Goal: Communication & Community: Answer question/provide support

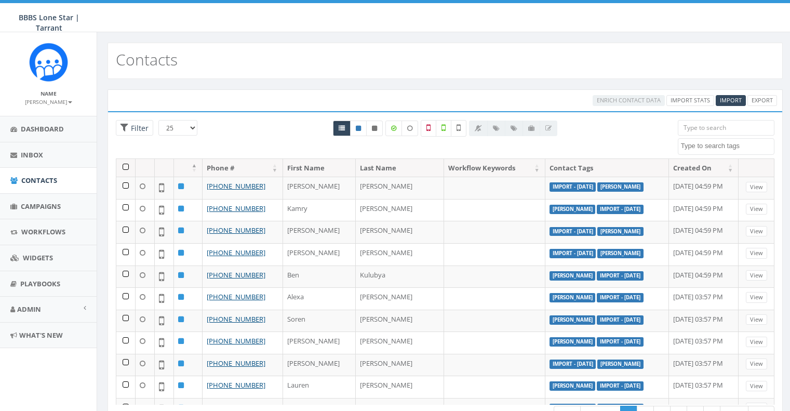
select select
click at [54, 197] on link "Campaigns" at bounding box center [48, 206] width 97 height 25
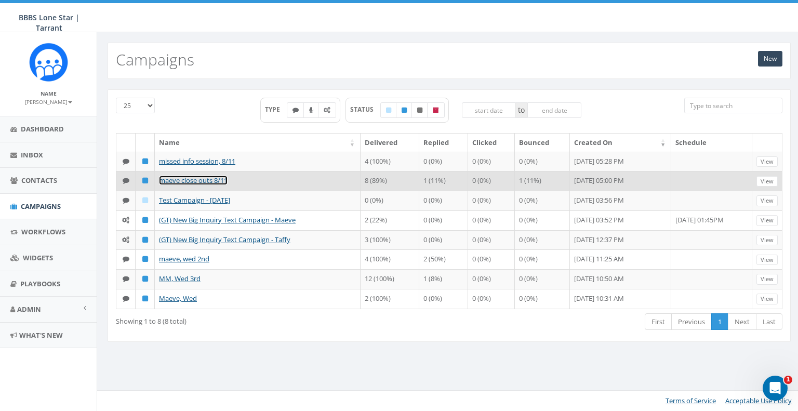
click at [171, 181] on link "maeve close outs 8/11" at bounding box center [193, 180] width 69 height 9
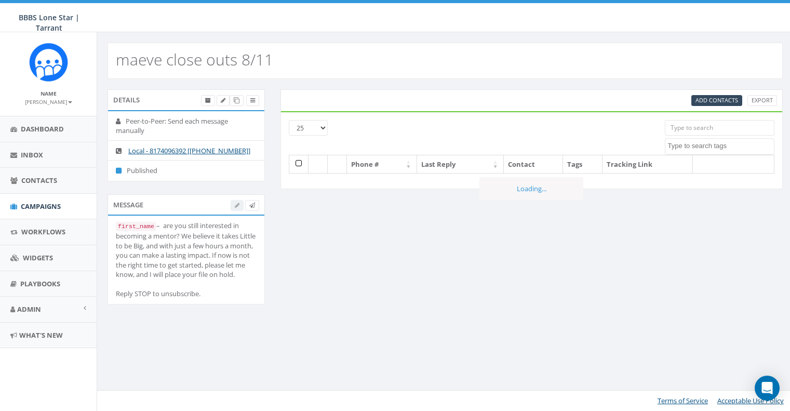
select select
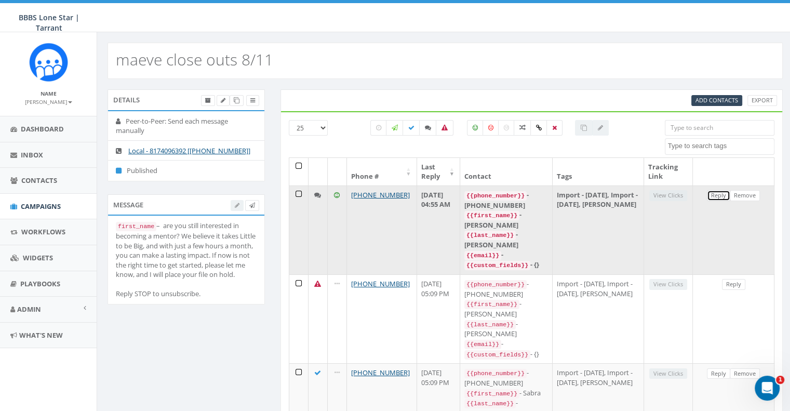
click at [716, 193] on link "Reply" at bounding box center [718, 195] width 23 height 11
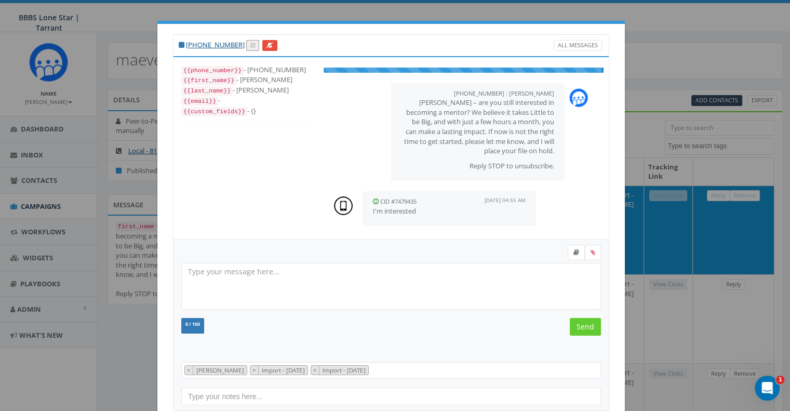
scroll to position [21, 0]
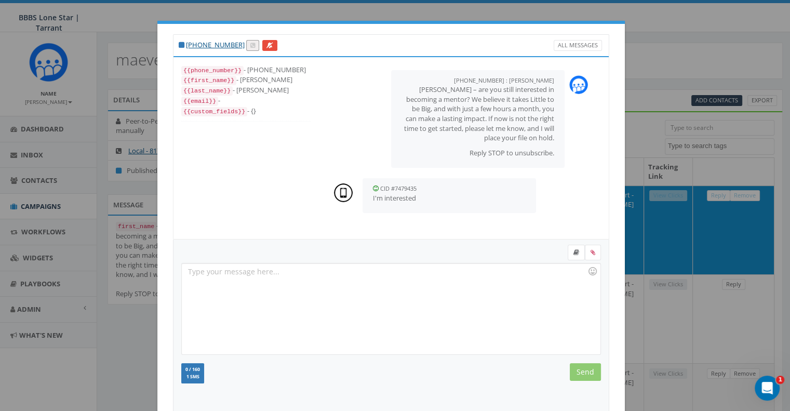
click at [370, 285] on div at bounding box center [391, 308] width 418 height 91
click at [568, 256] on link at bounding box center [576, 253] width 17 height 16
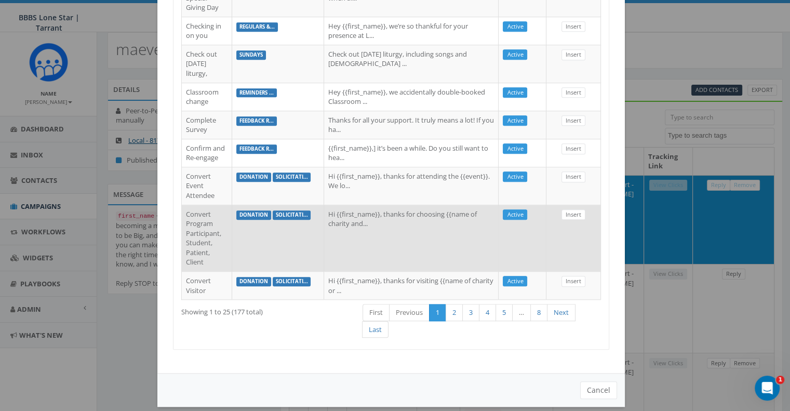
scroll to position [8, 0]
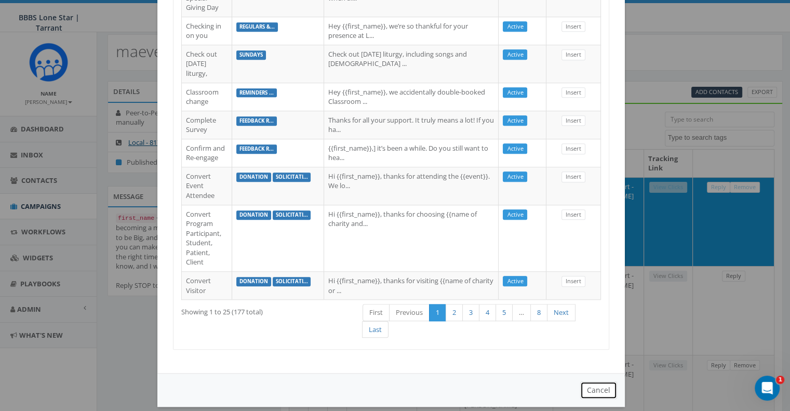
click at [604, 381] on button "Cancel" at bounding box center [598, 390] width 37 height 18
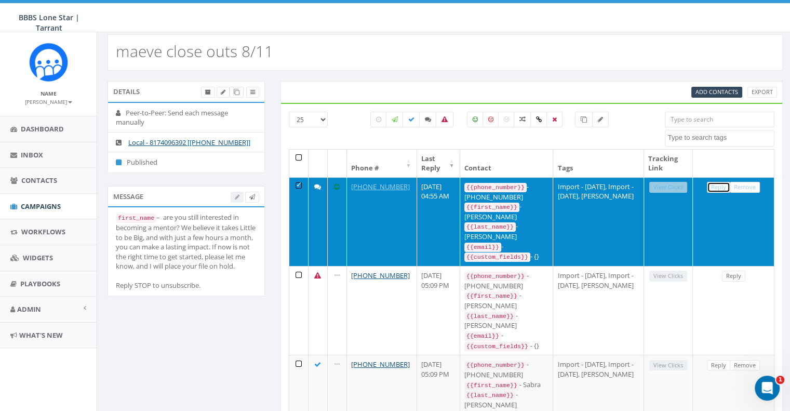
click at [719, 185] on link "Reply" at bounding box center [718, 187] width 23 height 11
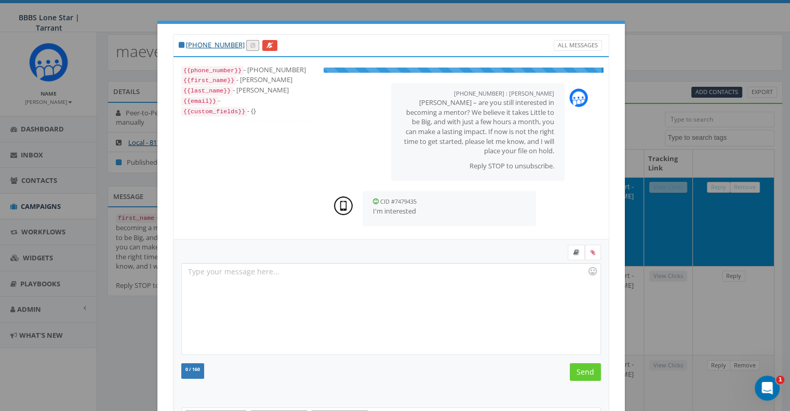
scroll to position [21, 0]
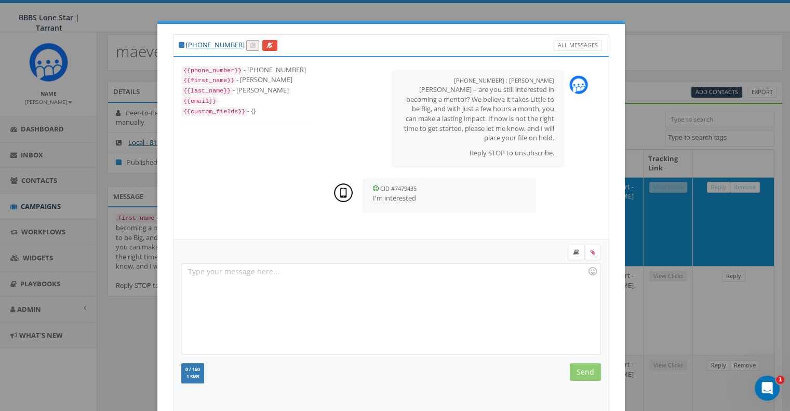
click at [359, 276] on div at bounding box center [391, 308] width 418 height 91
click at [253, 269] on div "Great!" at bounding box center [391, 308] width 418 height 91
click at [583, 368] on input "Send" at bounding box center [585, 372] width 31 height 18
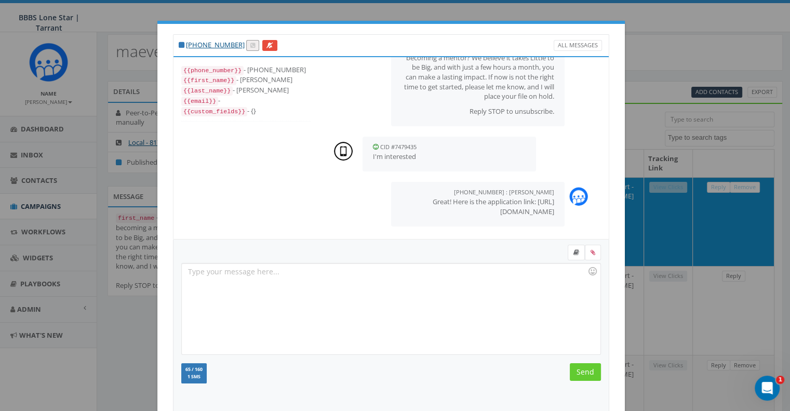
click at [320, 303] on div at bounding box center [391, 308] width 418 height 91
click at [590, 374] on input "Send" at bounding box center [585, 372] width 31 height 18
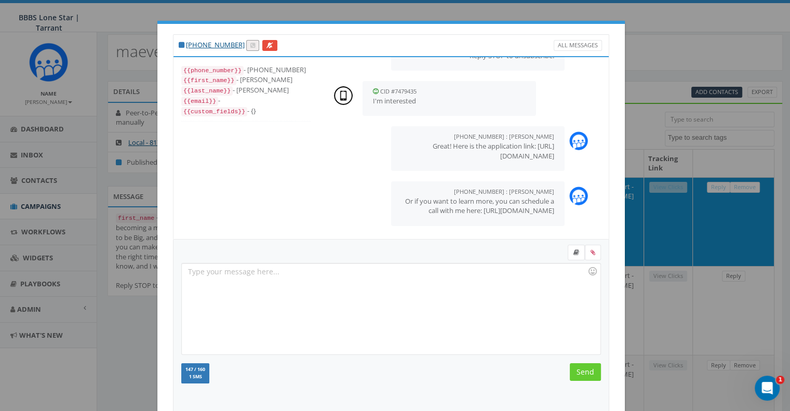
click at [746, 55] on div "+1 972-998-9943 All Messages {{phone_number}} - +19729989943 {{first_name}} - T…" at bounding box center [395, 205] width 790 height 411
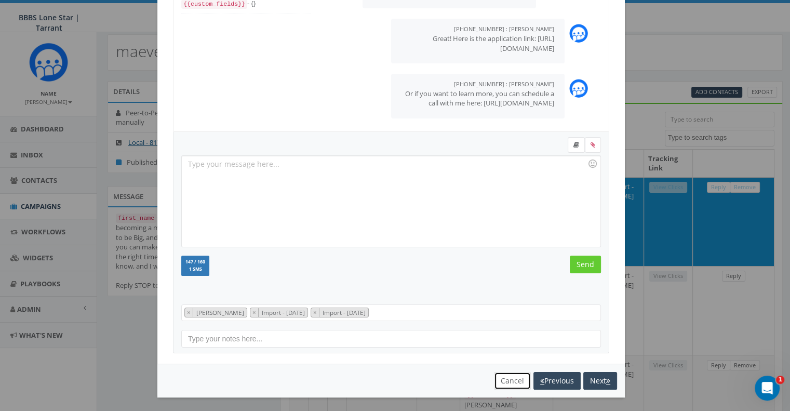
click at [506, 377] on button "Cancel" at bounding box center [512, 381] width 37 height 18
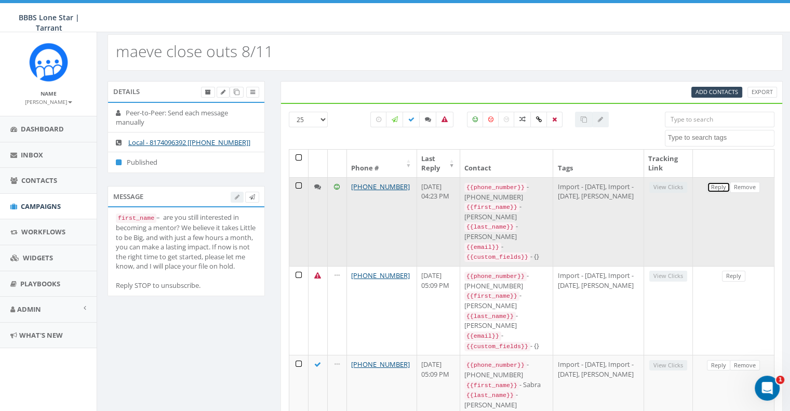
click at [717, 184] on link "Reply" at bounding box center [718, 187] width 23 height 11
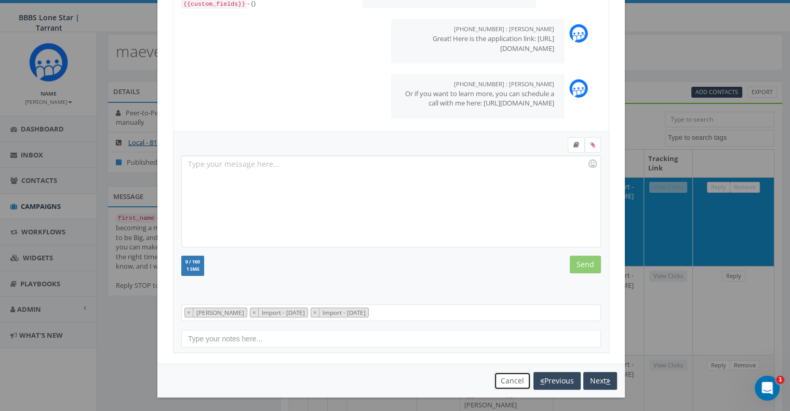
click at [502, 377] on button "Cancel" at bounding box center [512, 381] width 37 height 18
